Goal: Transaction & Acquisition: Obtain resource

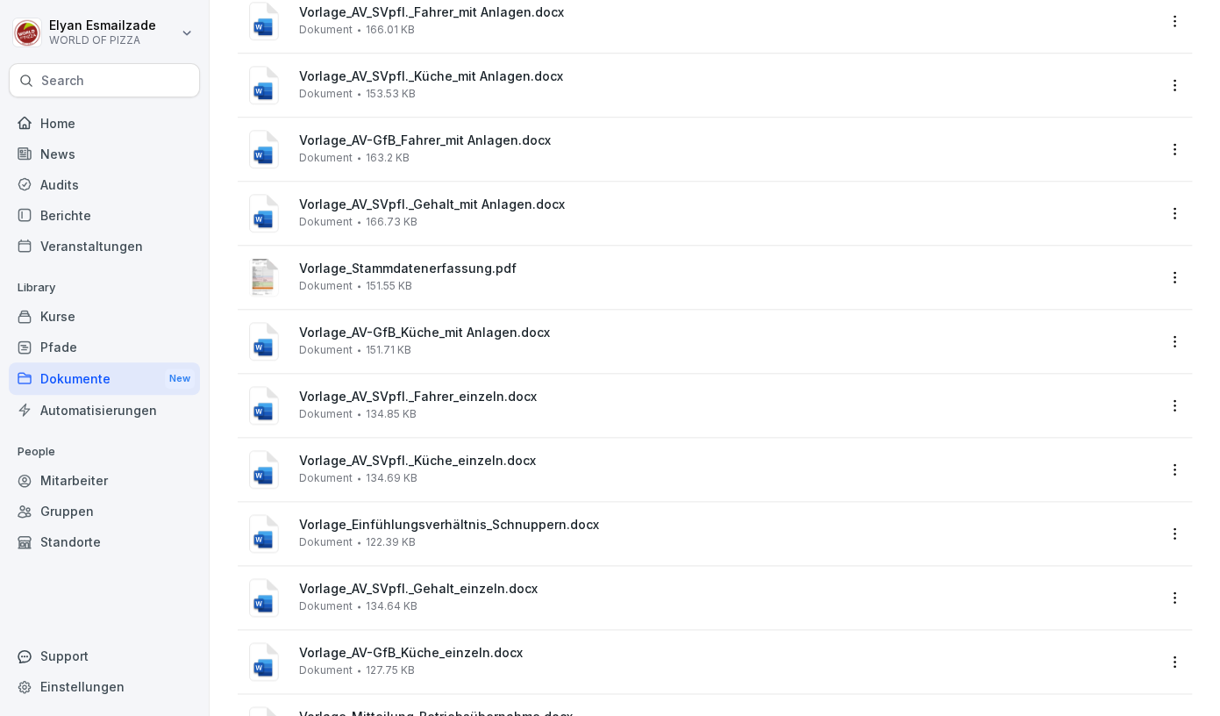
scroll to position [582, 0]
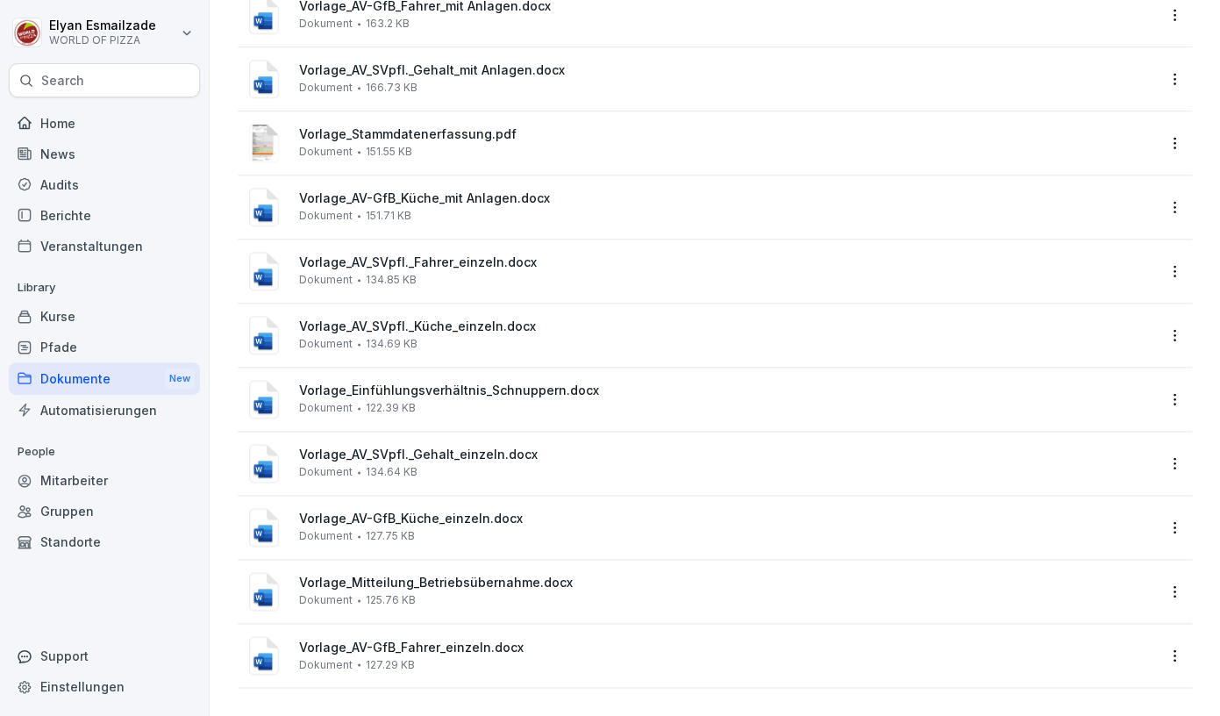
click at [153, 380] on div "Dokumente New" at bounding box center [104, 378] width 191 height 32
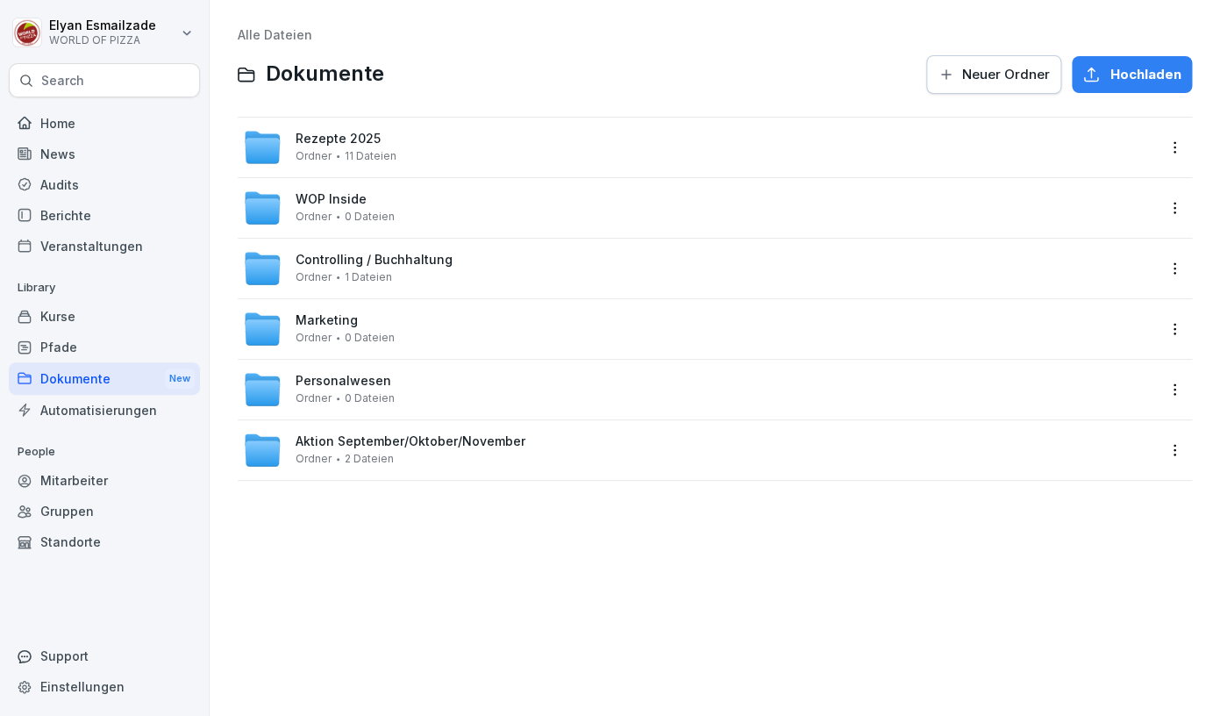
click at [460, 210] on div "WOP Inside Ordner 0 Dateien" at bounding box center [699, 208] width 912 height 39
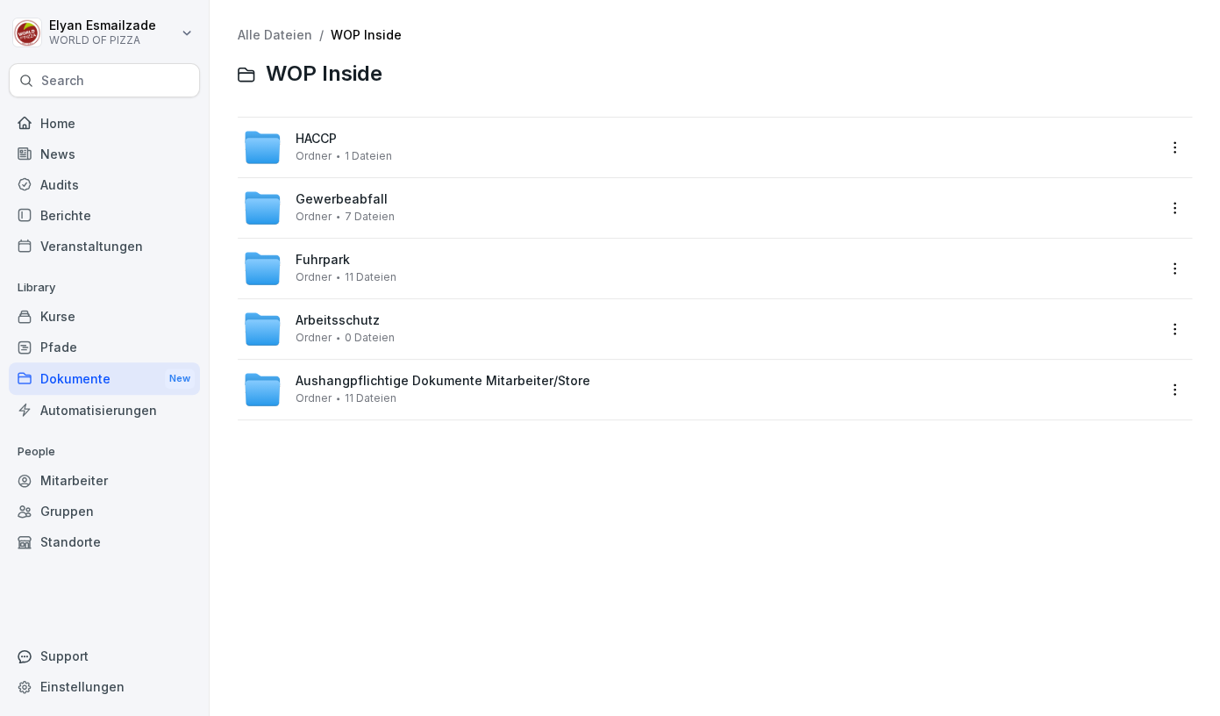
click at [466, 165] on div "HACCP Ordner 1 Dateien" at bounding box center [699, 147] width 912 height 39
click at [326, 218] on span "Ordner" at bounding box center [314, 216] width 36 height 12
click at [359, 264] on div "Fuhrpark Ordner 11 Dateien" at bounding box center [346, 268] width 101 height 31
click at [155, 382] on div "Dokumente New" at bounding box center [104, 378] width 191 height 32
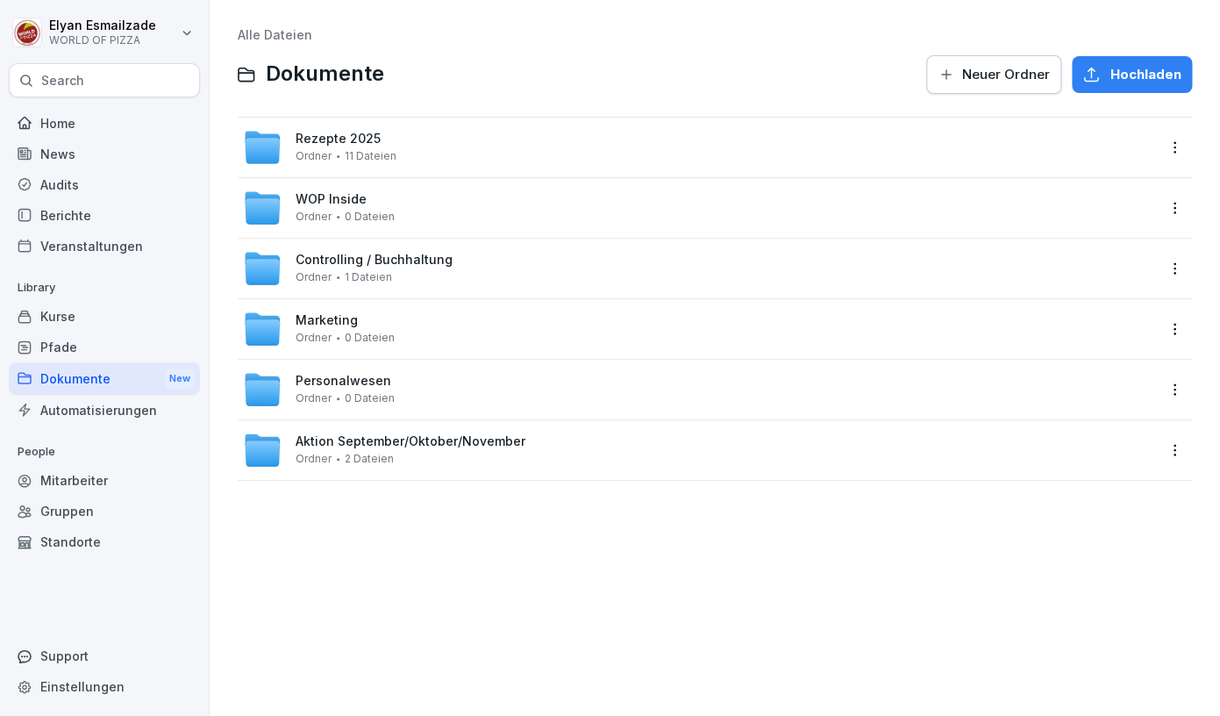
click at [370, 265] on span "Controlling / Buchhaltung" at bounding box center [374, 260] width 157 height 15
click at [478, 384] on div "Personalwesen Ordner 0 Dateien" at bounding box center [699, 389] width 912 height 39
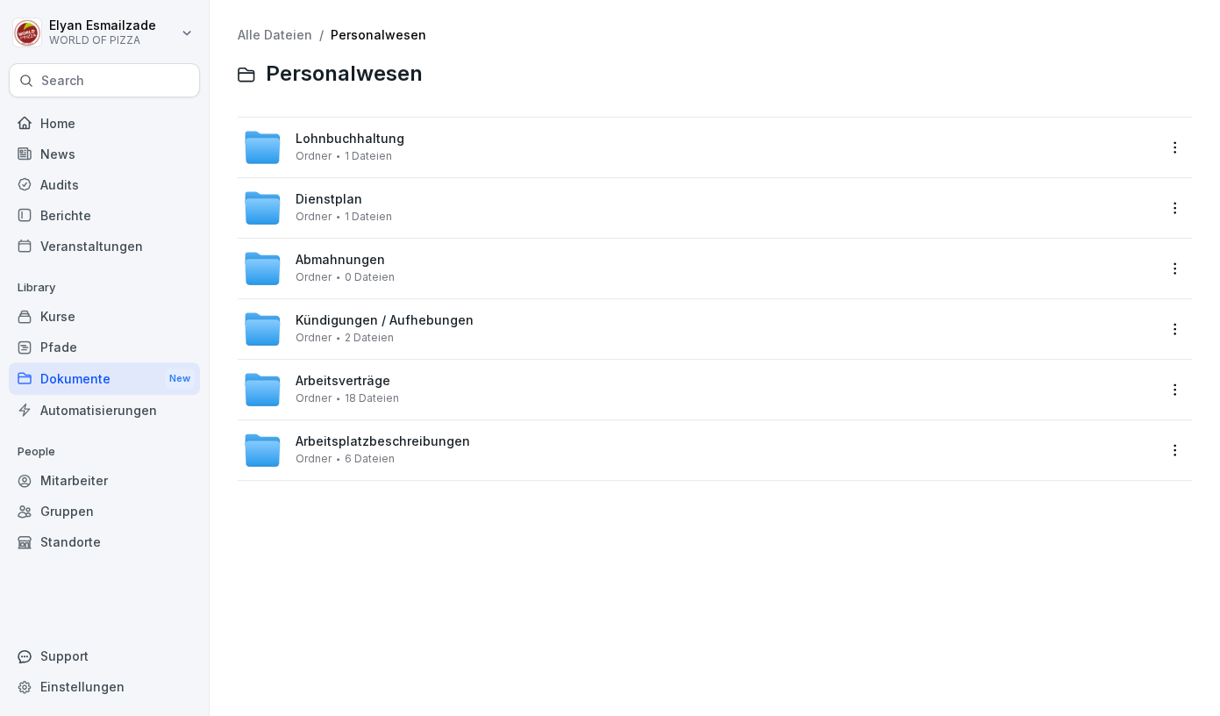
click at [439, 321] on span "Kündigungen / Aufhebungen" at bounding box center [385, 320] width 178 height 15
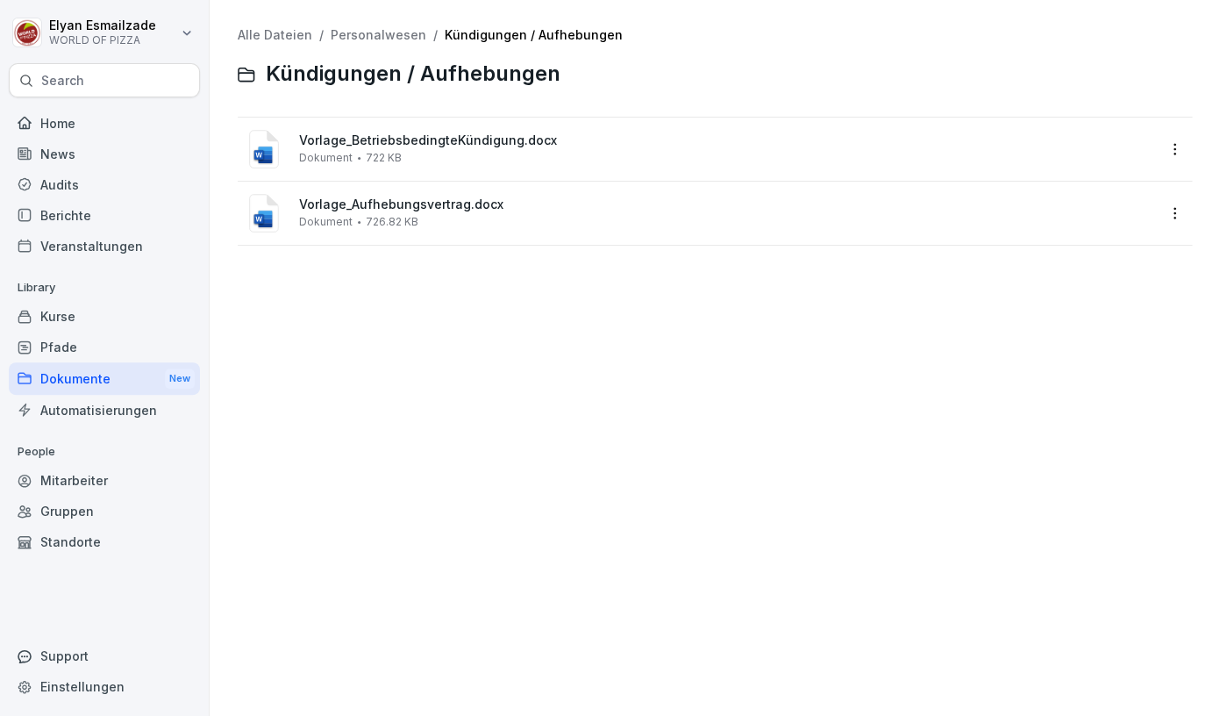
click at [474, 145] on span "Vorlage_BetriebsbedingteKündigung.docx" at bounding box center [727, 140] width 856 height 15
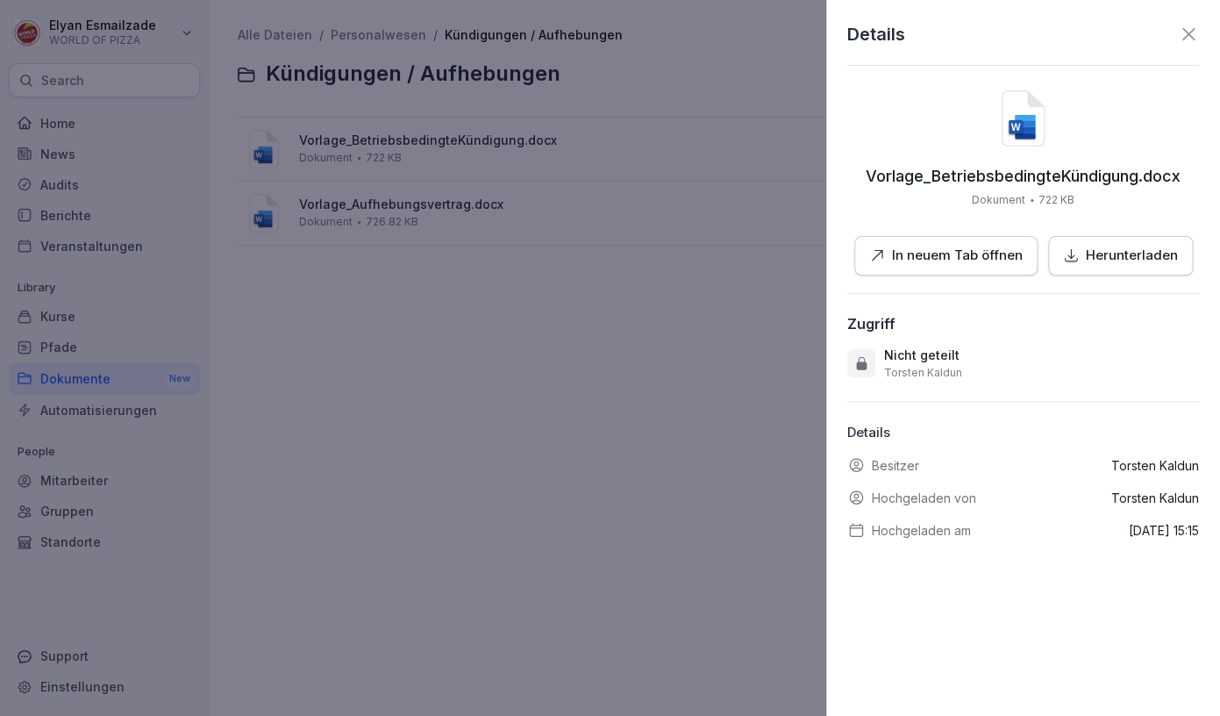
click at [1022, 259] on p "In neuem Tab öffnen" at bounding box center [957, 256] width 131 height 20
click at [659, 297] on div at bounding box center [610, 358] width 1220 height 716
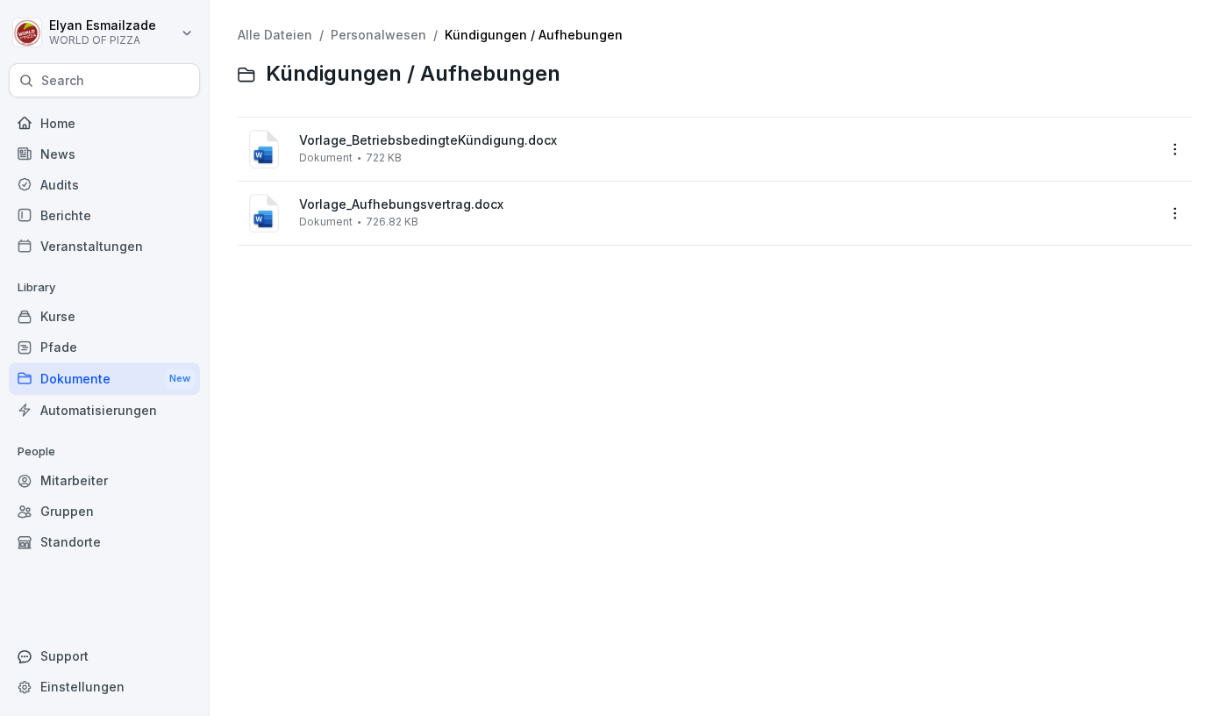
click at [500, 207] on span "Vorlage_Aufhebungsvertrag.docx" at bounding box center [727, 204] width 856 height 15
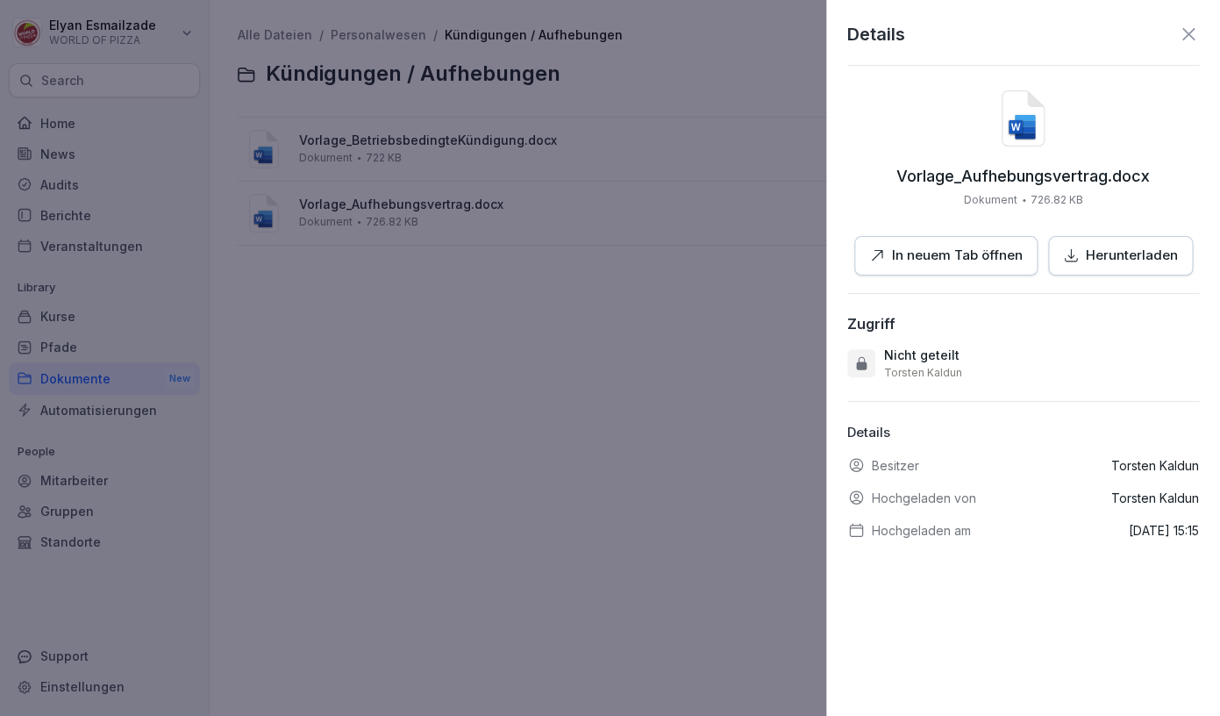
click at [1158, 267] on button "Herunterladen" at bounding box center [1120, 255] width 145 height 39
